Goal: Transaction & Acquisition: Purchase product/service

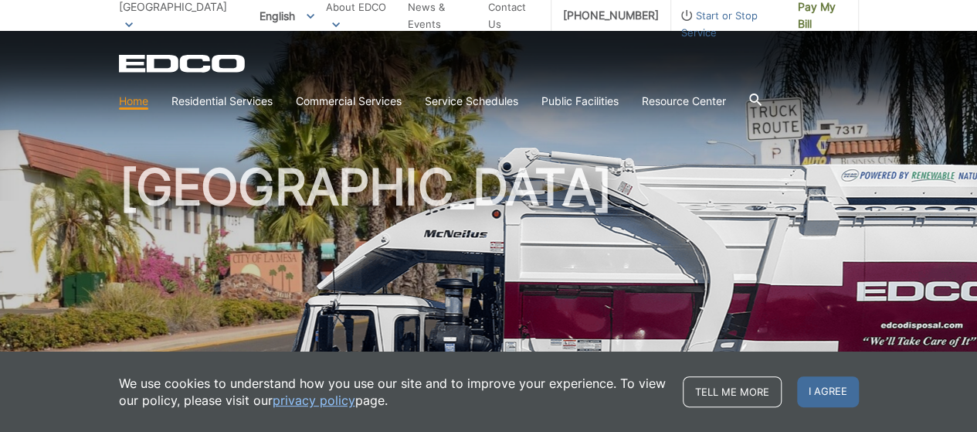
click at [811, 419] on div "We use cookies to understand how you use our site and to improve your experienc…" at bounding box center [488, 391] width 977 height 80
click at [828, 393] on span "I agree" at bounding box center [828, 391] width 62 height 31
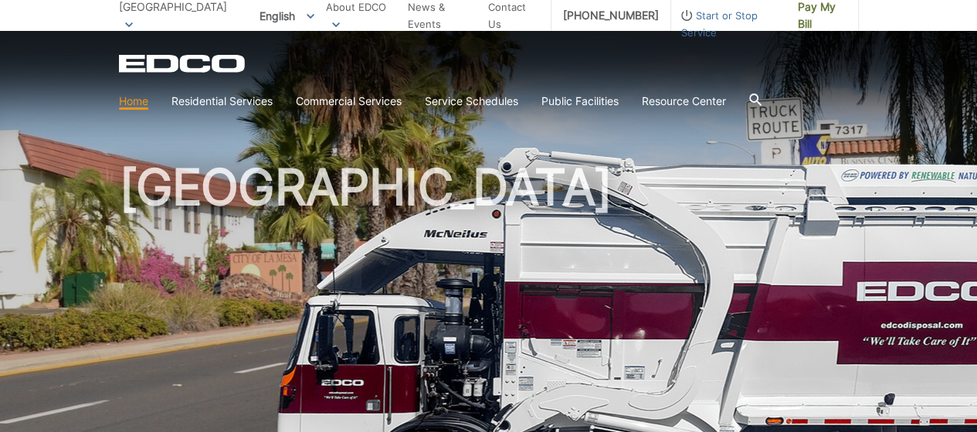
scroll to position [377, 0]
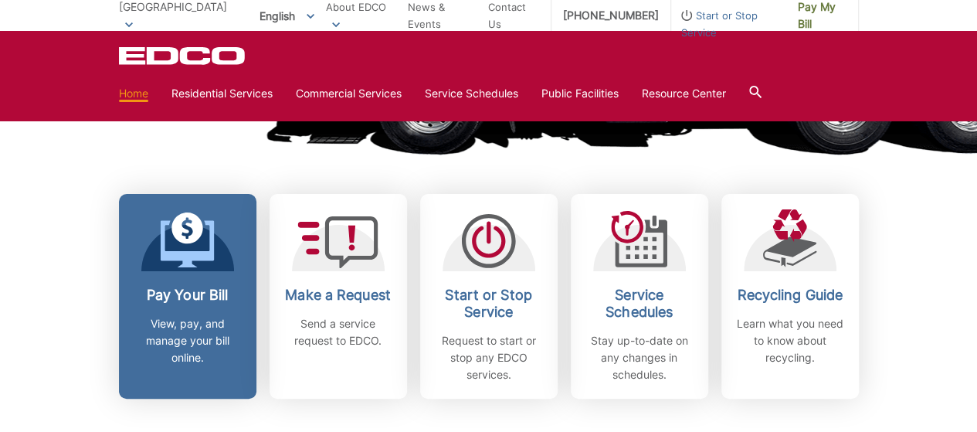
click at [187, 252] on icon at bounding box center [187, 243] width 54 height 47
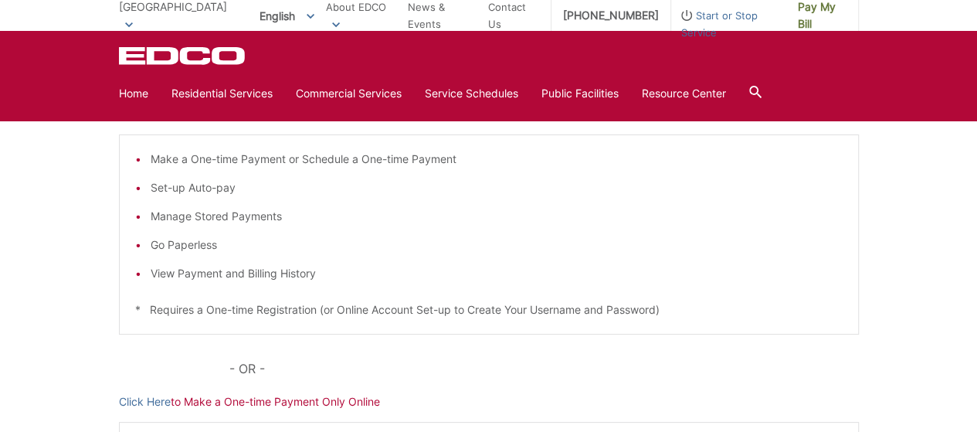
scroll to position [223, 0]
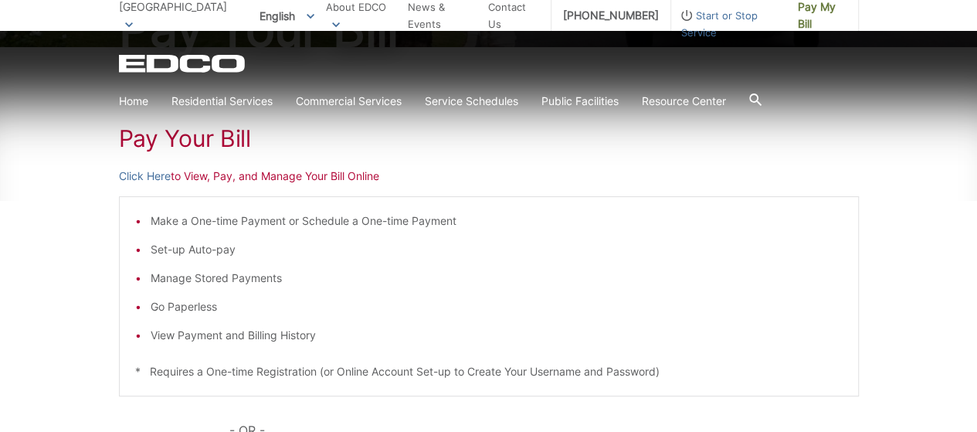
click at [144, 175] on link "Click Here" at bounding box center [145, 176] width 52 height 17
